Goal: Leave review/rating: Leave review/rating

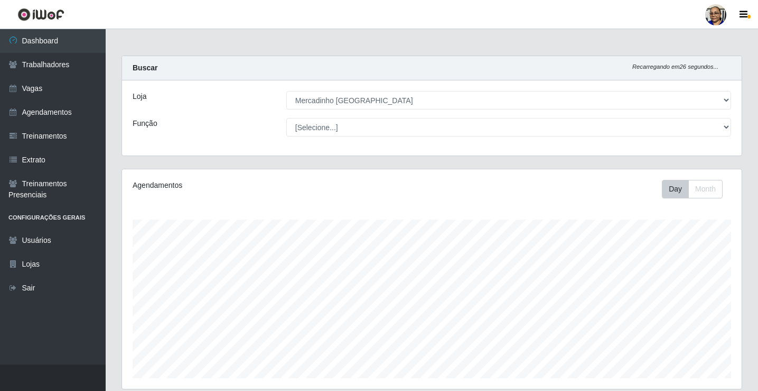
select select "345"
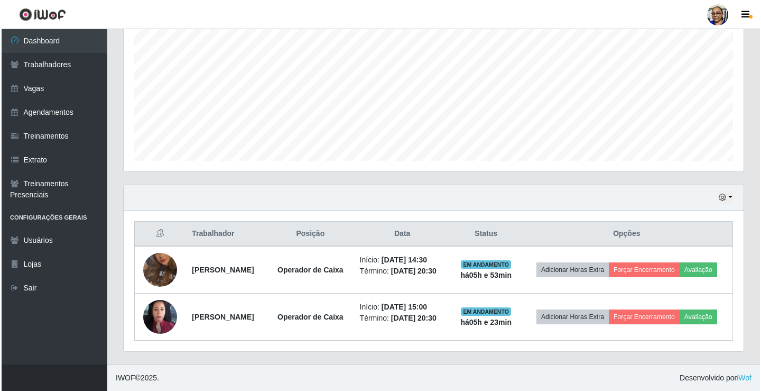
scroll to position [219, 620]
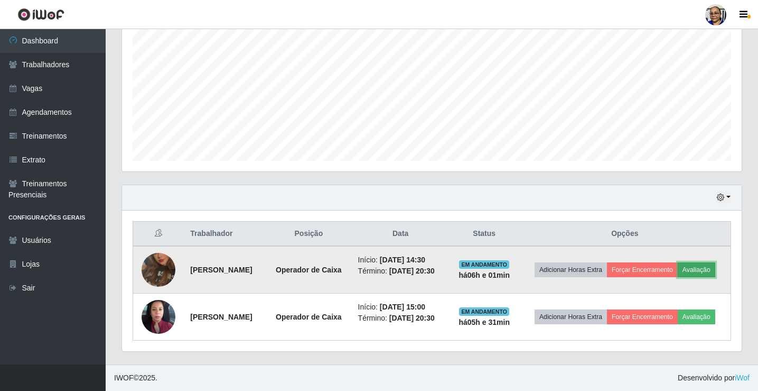
click at [678, 271] on button "Avaliação" at bounding box center [697, 269] width 38 height 15
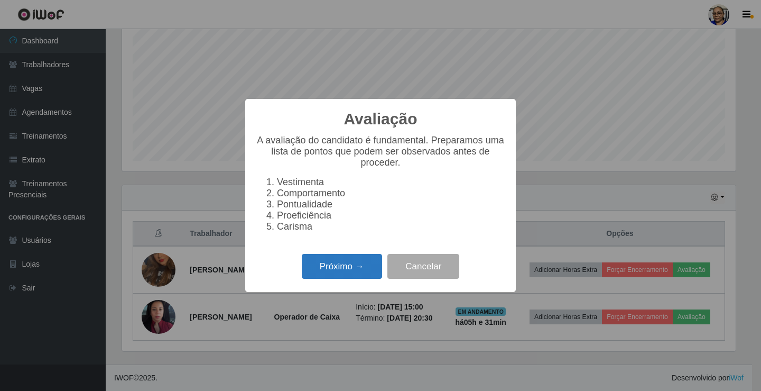
click at [369, 271] on button "Próximo →" at bounding box center [342, 266] width 80 height 25
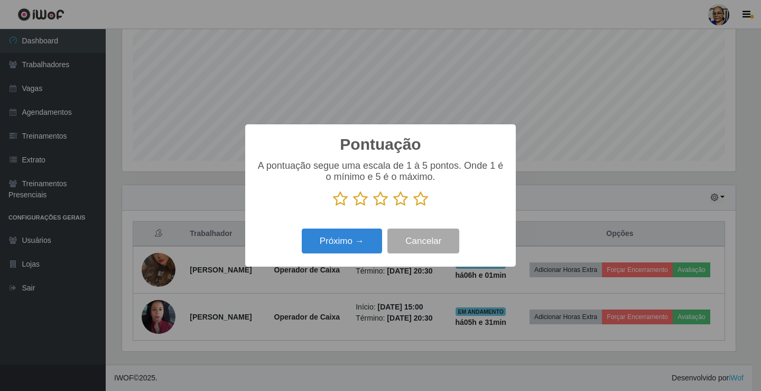
scroll to position [528251, 527857]
click at [424, 206] on icon at bounding box center [420, 199] width 15 height 16
click at [413, 207] on input "radio" at bounding box center [413, 207] width 0 height 0
click at [356, 240] on button "Próximo →" at bounding box center [342, 240] width 80 height 25
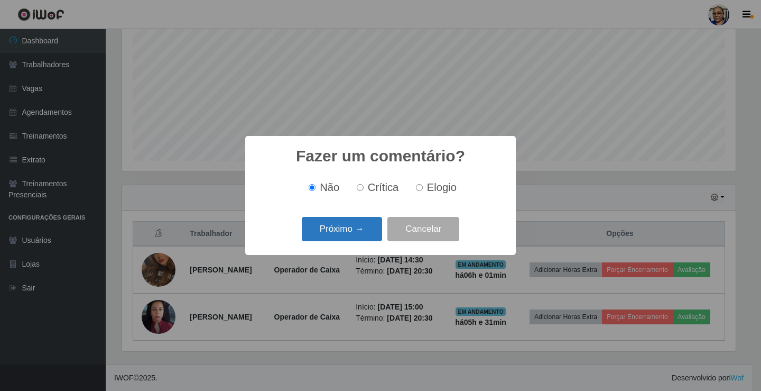
click at [364, 233] on button "Próximo →" at bounding box center [342, 229] width 80 height 25
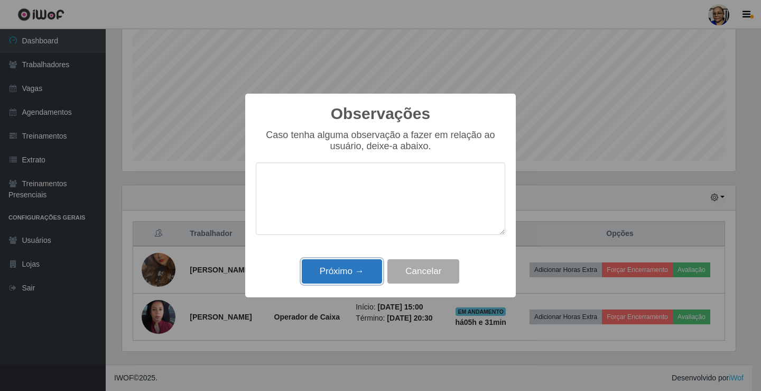
click at [358, 272] on button "Próximo →" at bounding box center [342, 271] width 80 height 25
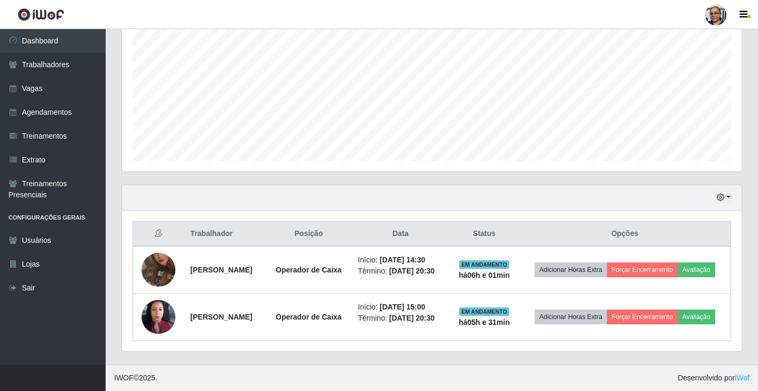
scroll to position [219, 620]
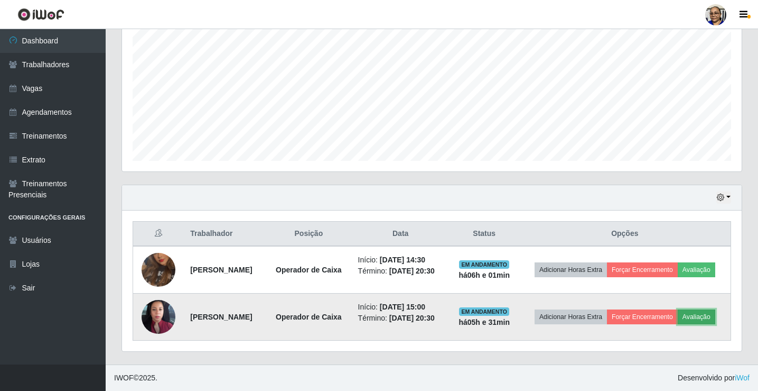
click at [678, 324] on button "Avaliação" at bounding box center [697, 316] width 38 height 15
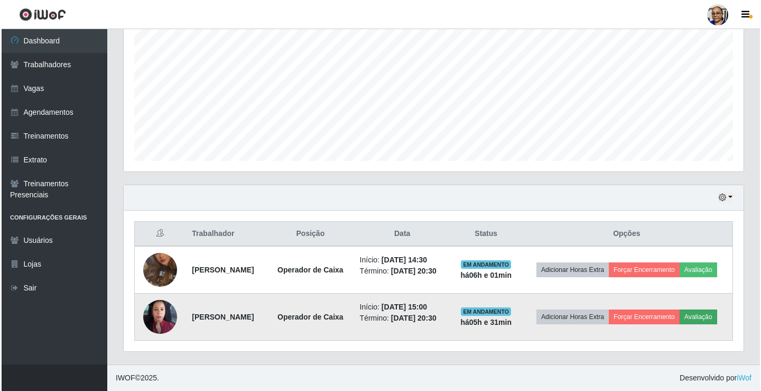
scroll to position [219, 614]
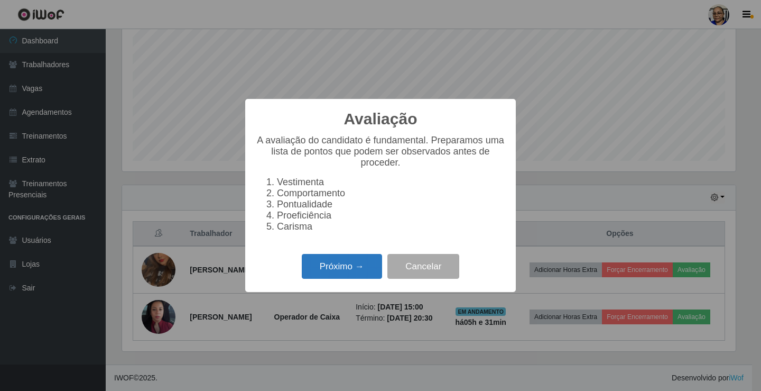
click at [363, 269] on button "Próximo →" at bounding box center [342, 266] width 80 height 25
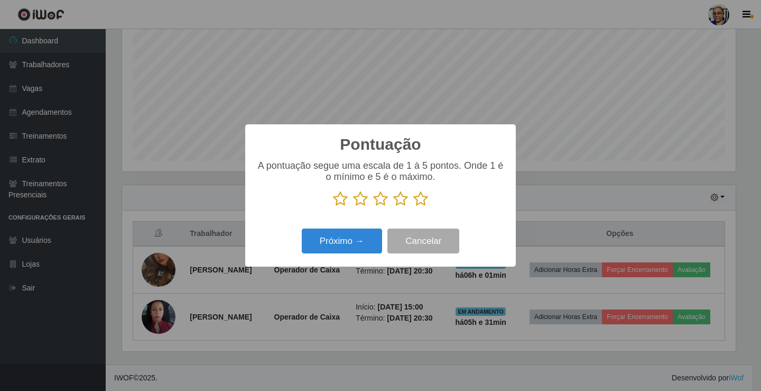
click at [421, 200] on icon at bounding box center [420, 199] width 15 height 16
click at [413, 207] on input "radio" at bounding box center [413, 207] width 0 height 0
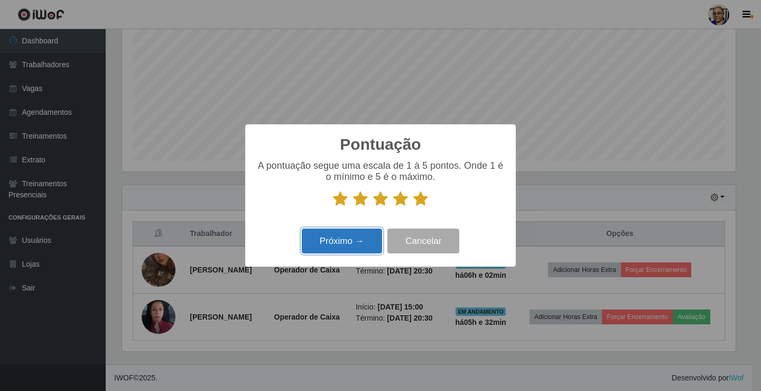
click at [338, 246] on button "Próximo →" at bounding box center [342, 240] width 80 height 25
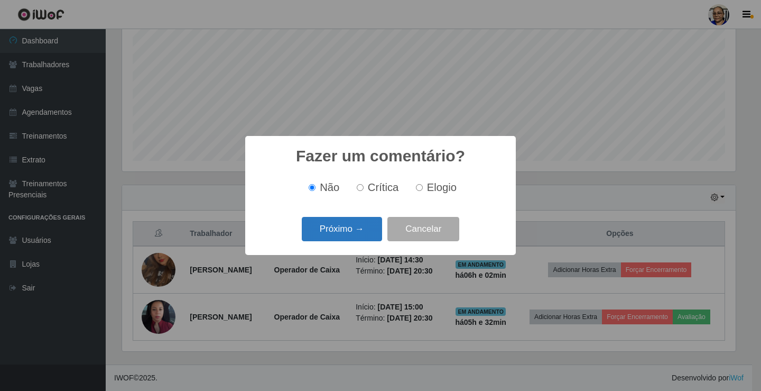
click at [354, 227] on button "Próximo →" at bounding box center [342, 229] width 80 height 25
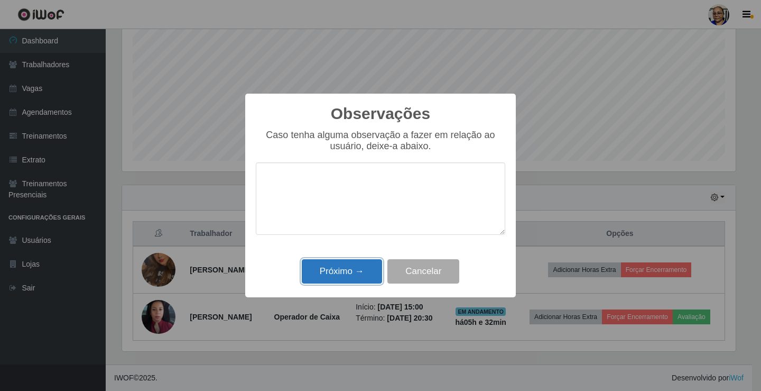
click at [354, 272] on button "Próximo →" at bounding box center [342, 271] width 80 height 25
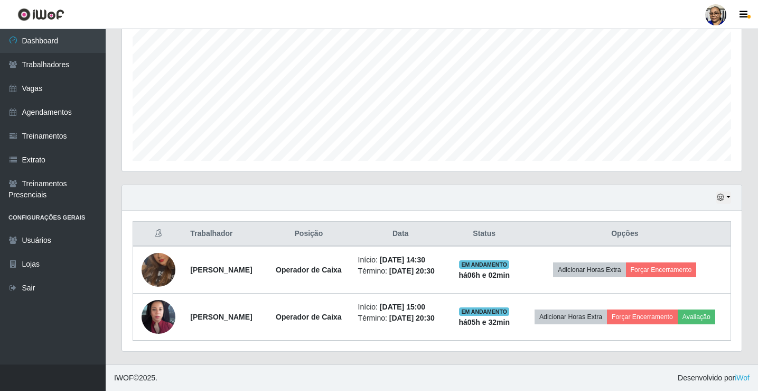
scroll to position [217, 0]
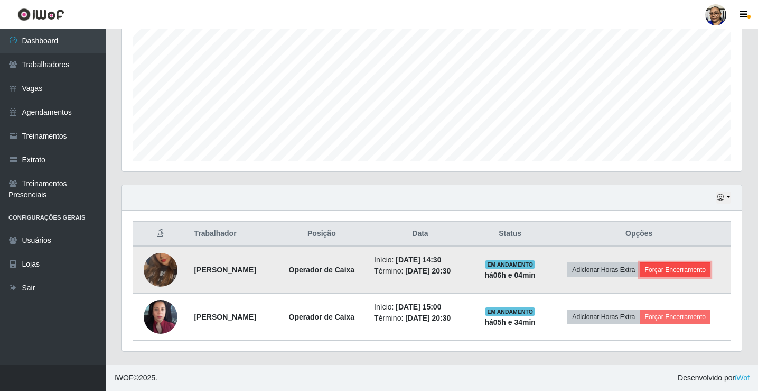
click at [689, 273] on button "Forçar Encerramento" at bounding box center [675, 269] width 71 height 15
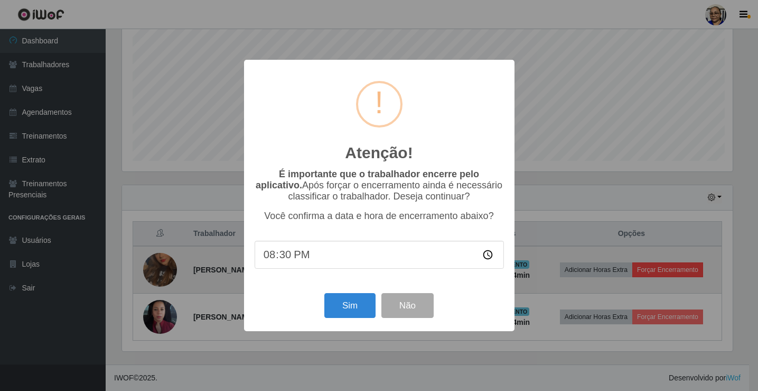
scroll to position [219, 614]
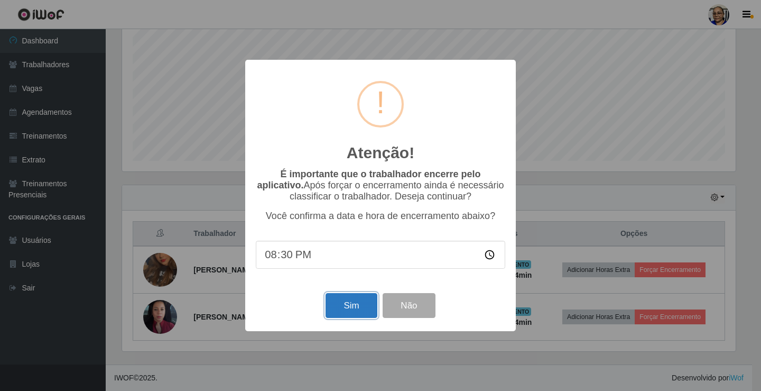
click at [357, 312] on button "Sim" at bounding box center [351, 305] width 51 height 25
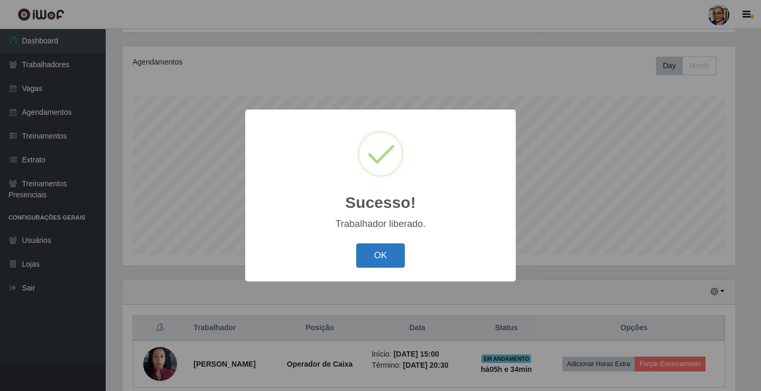
click at [392, 255] on button "OK" at bounding box center [380, 255] width 49 height 25
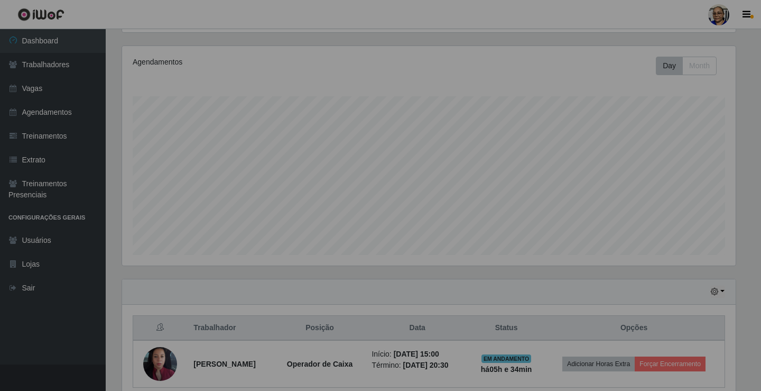
scroll to position [219, 620]
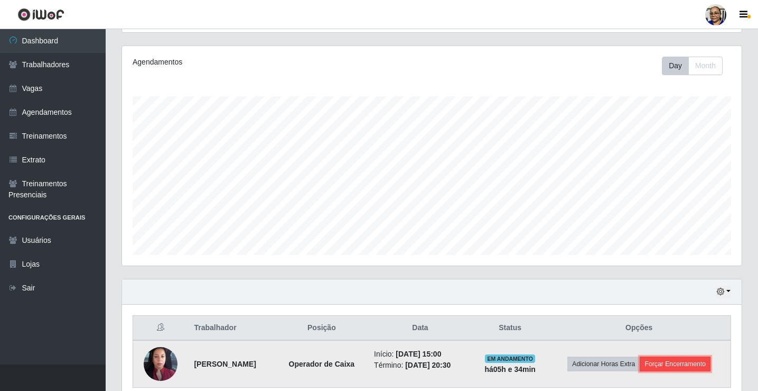
click at [702, 363] on button "Forçar Encerramento" at bounding box center [675, 363] width 71 height 15
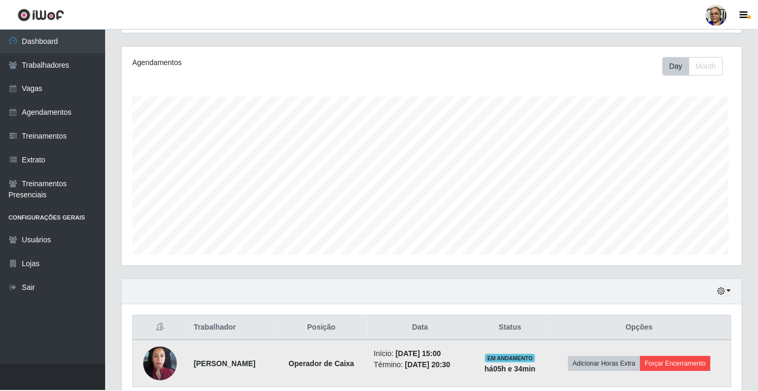
scroll to position [219, 614]
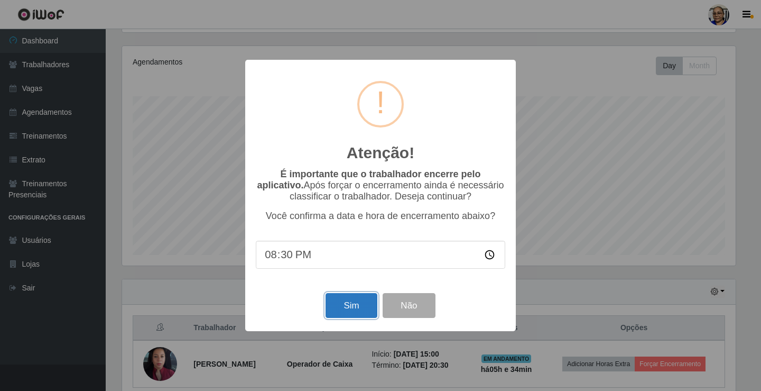
click at [346, 306] on button "Sim" at bounding box center [351, 305] width 51 height 25
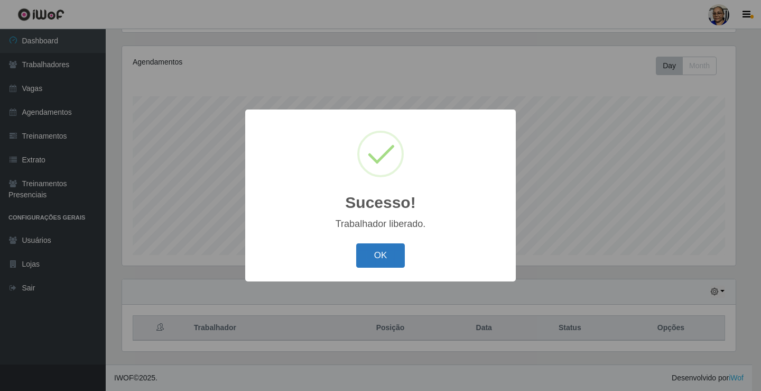
click at [388, 257] on button "OK" at bounding box center [380, 255] width 49 height 25
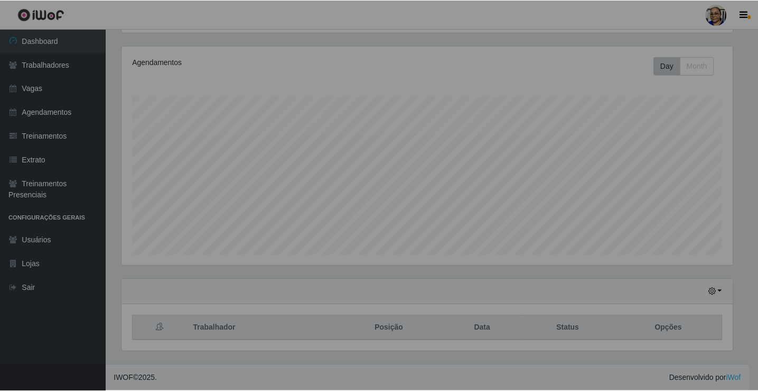
scroll to position [219, 620]
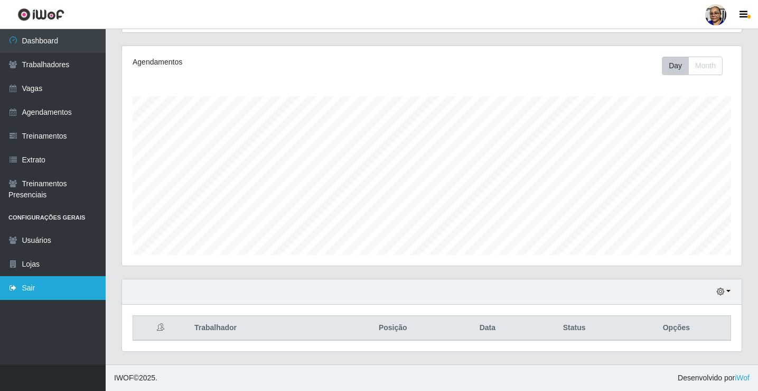
click at [50, 286] on link "Sair" at bounding box center [53, 288] width 106 height 24
